Goal: Information Seeking & Learning: Learn about a topic

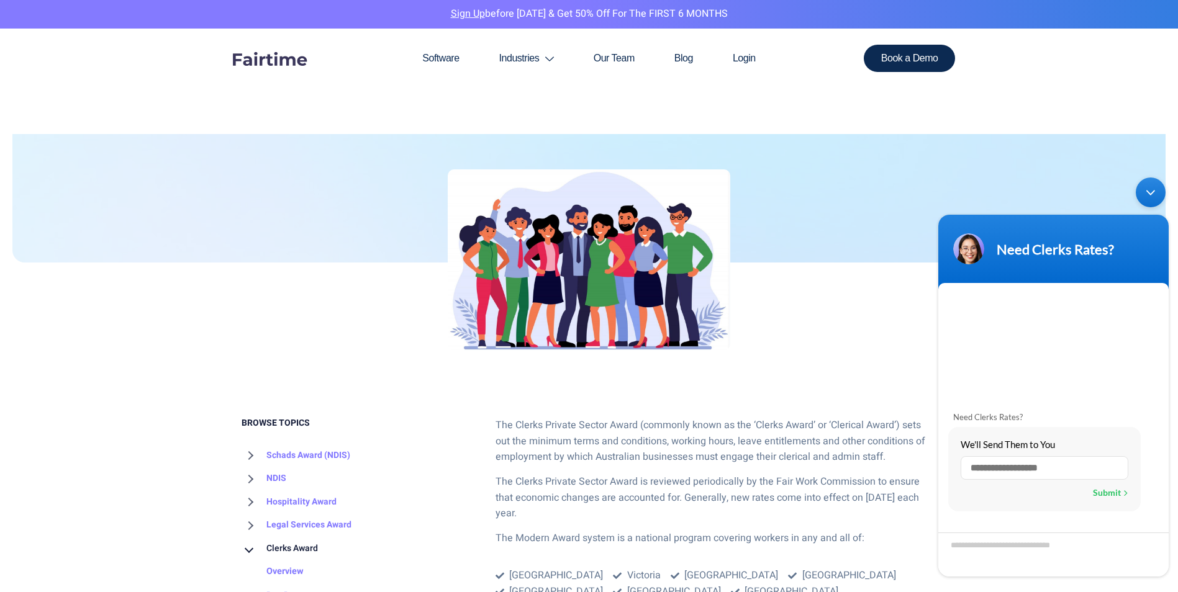
scroll to position [248, 0]
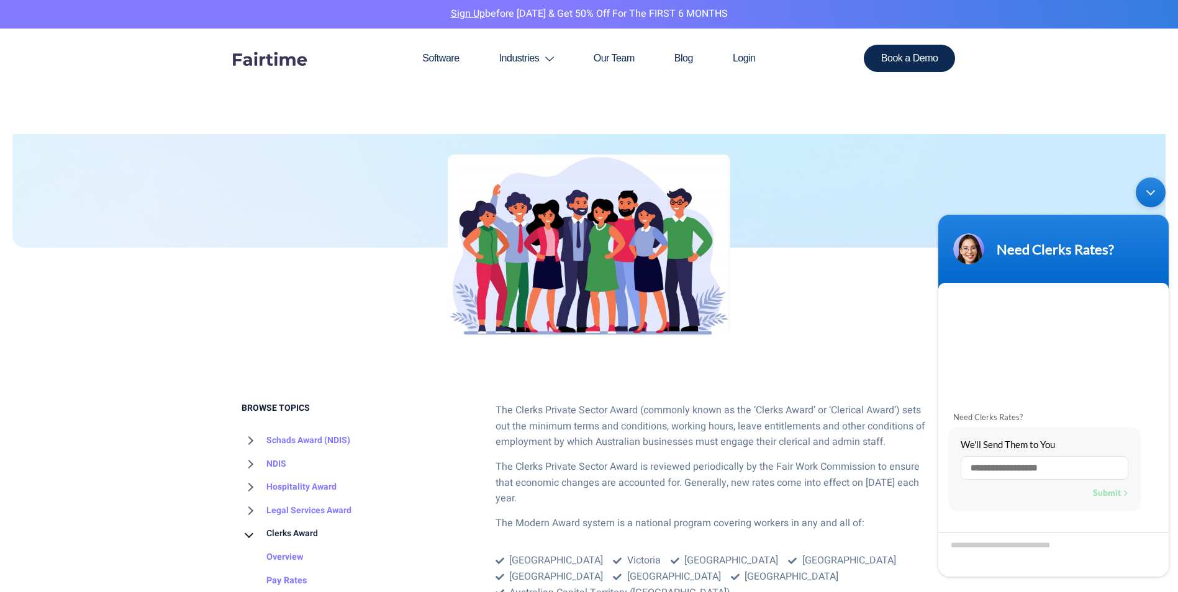
click at [1158, 194] on div "Minimize live chat window" at bounding box center [1151, 193] width 30 height 30
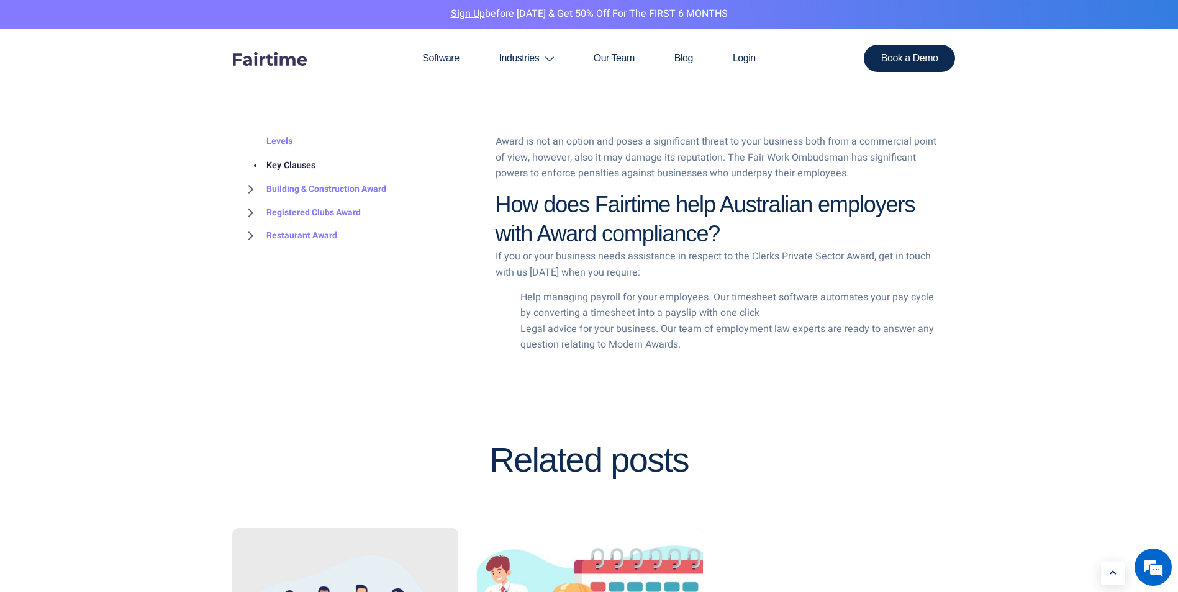
scroll to position [2298, 0]
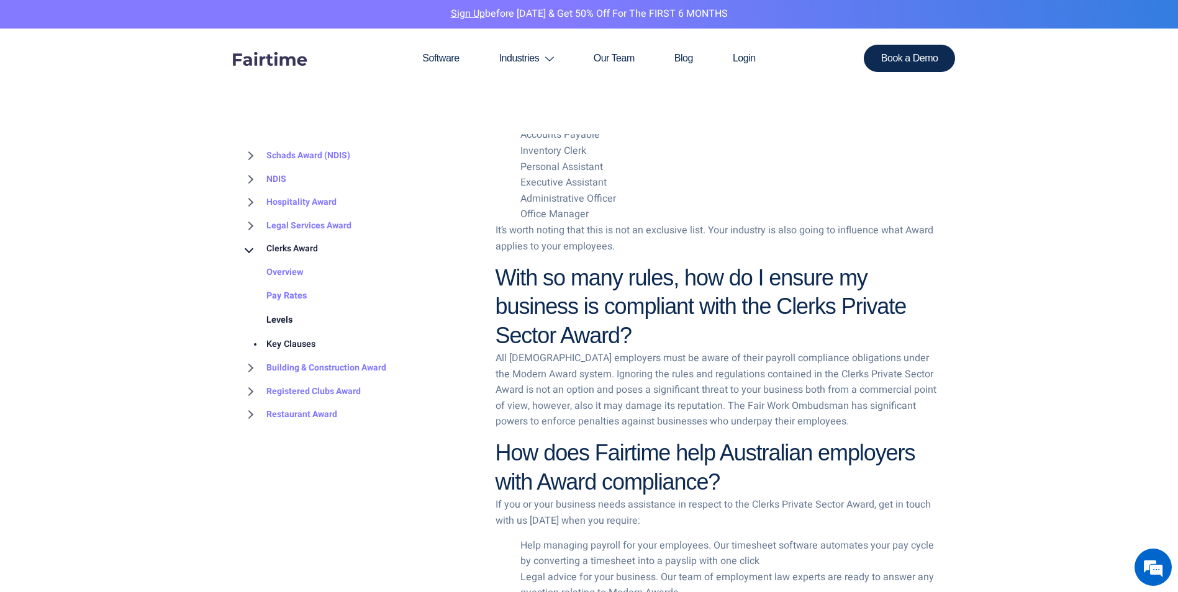
click at [273, 317] on link "Levels" at bounding box center [267, 321] width 51 height 24
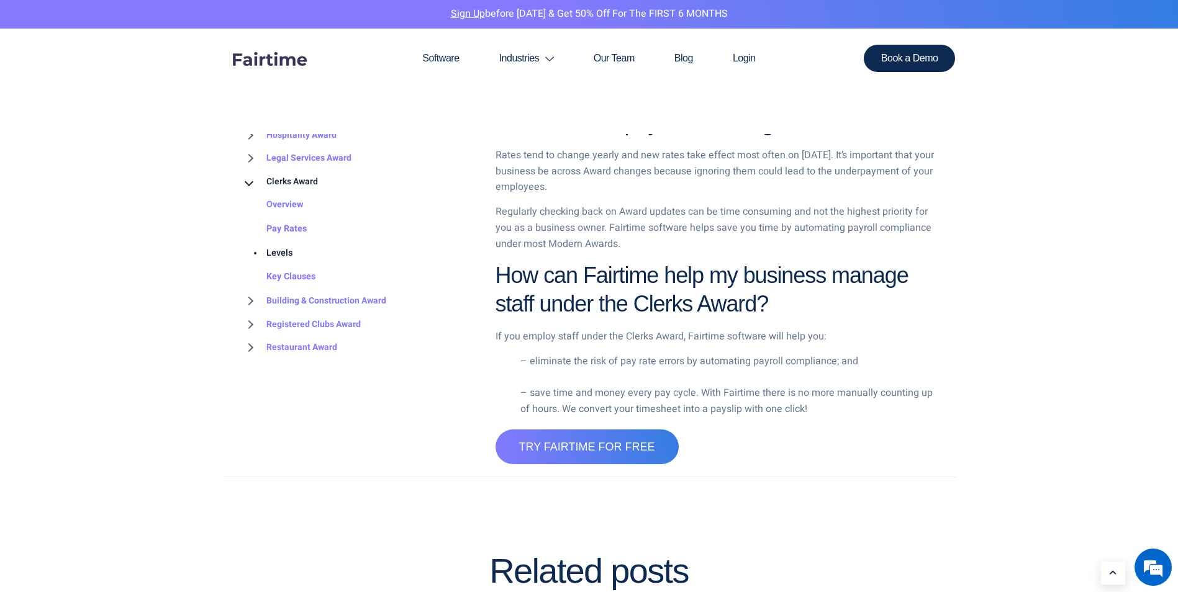
scroll to position [2608, 0]
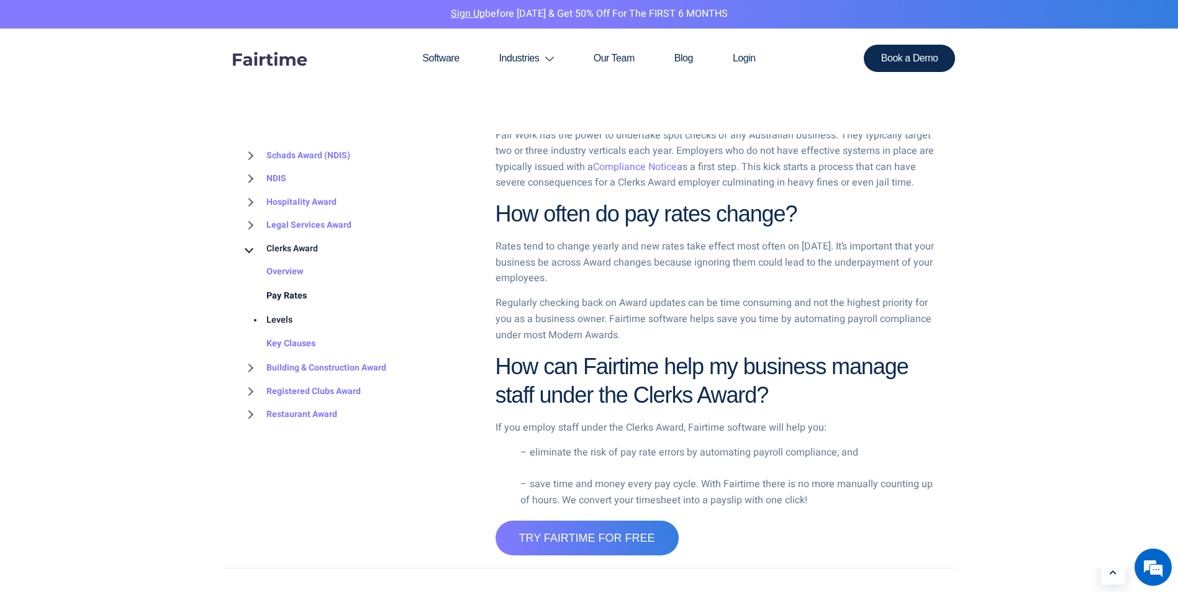
click at [295, 284] on link "Pay Rates" at bounding box center [274, 296] width 65 height 24
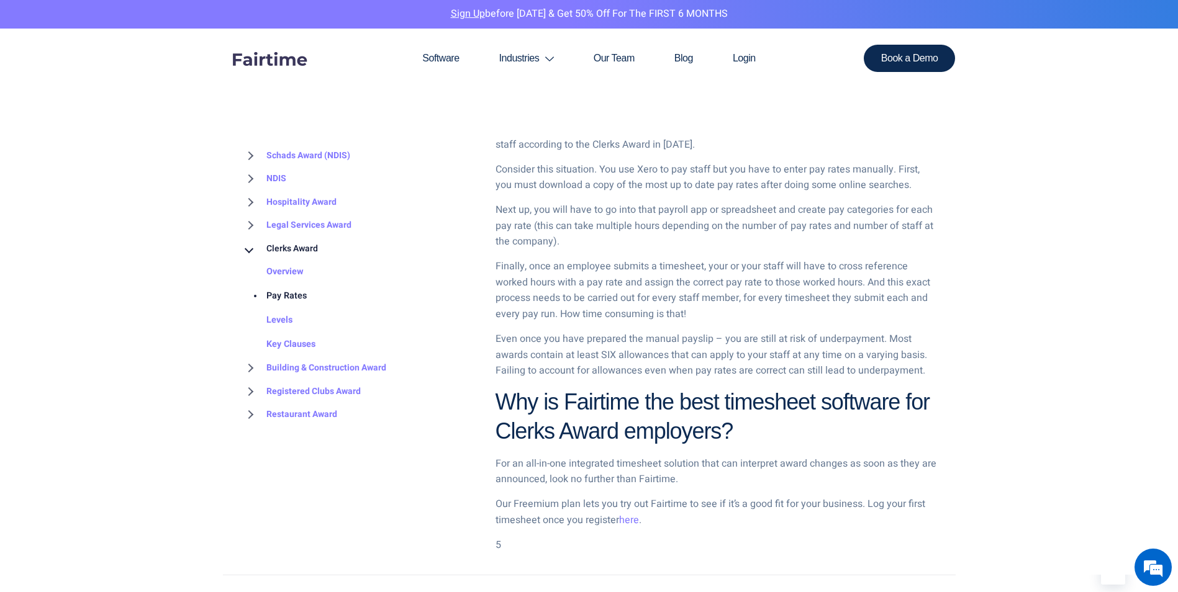
scroll to position [1615, 0]
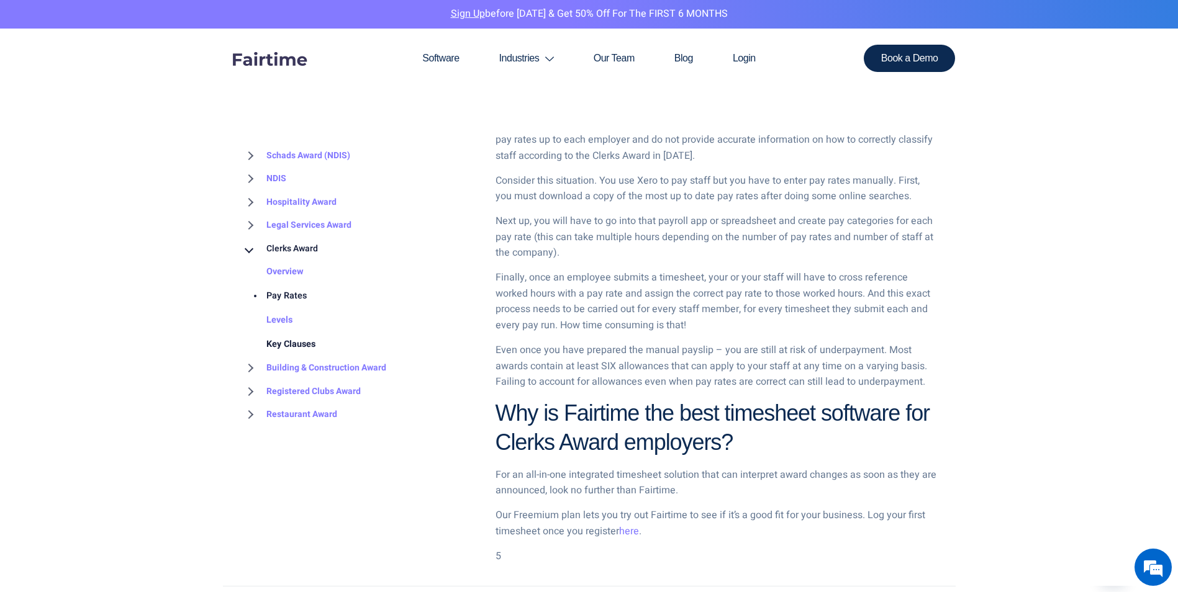
click at [301, 341] on link "Key Clauses" at bounding box center [279, 345] width 74 height 24
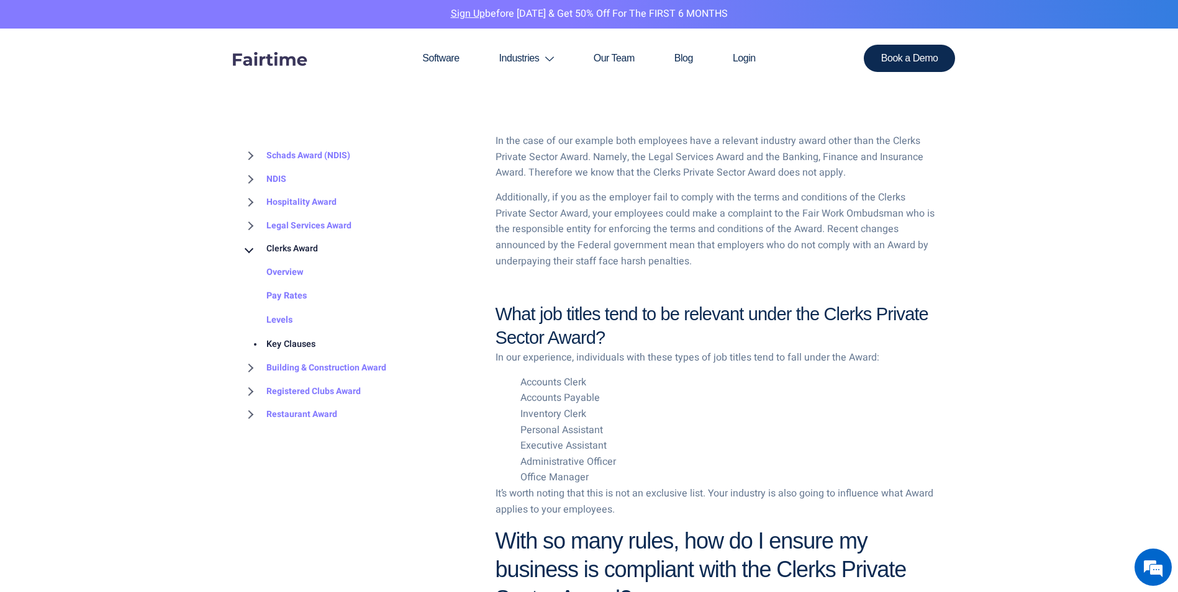
scroll to position [2025, 0]
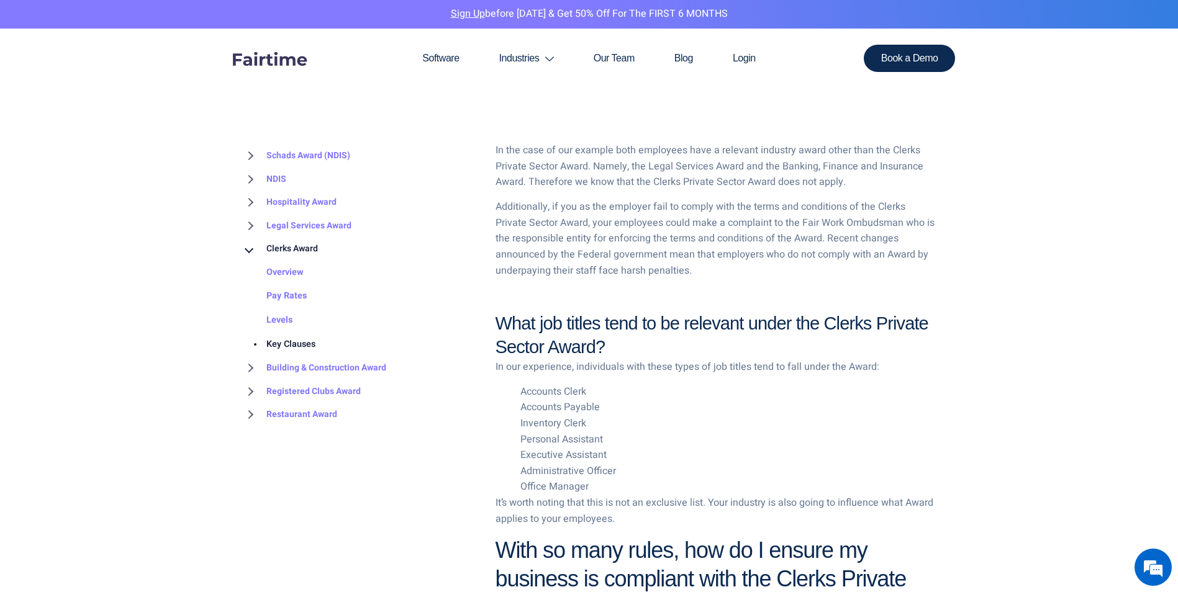
click at [311, 449] on div "BROWSE TOPICS Schads Award (NDIS) Overview 2025 Update Pay Rates How to Interpr…" at bounding box center [359, 310] width 235 height 396
